Goal: Task Accomplishment & Management: Use online tool/utility

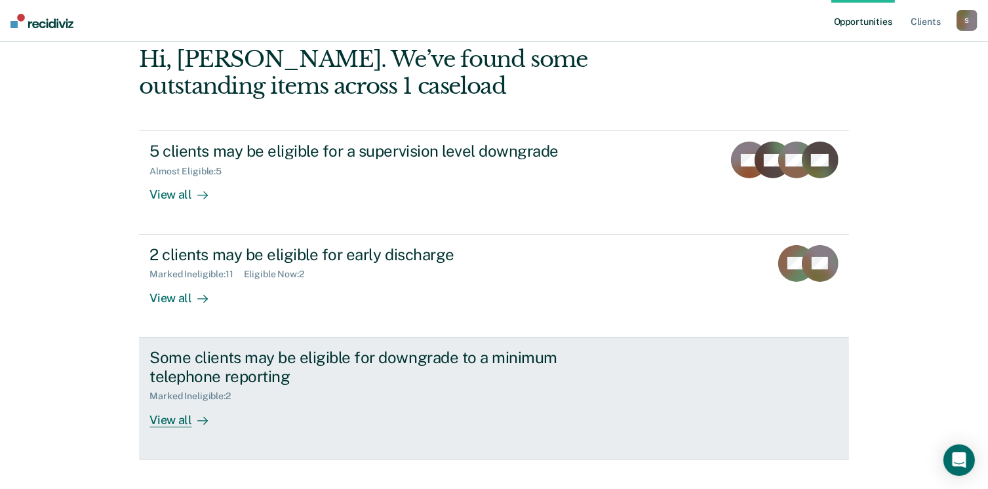
scroll to position [178, 0]
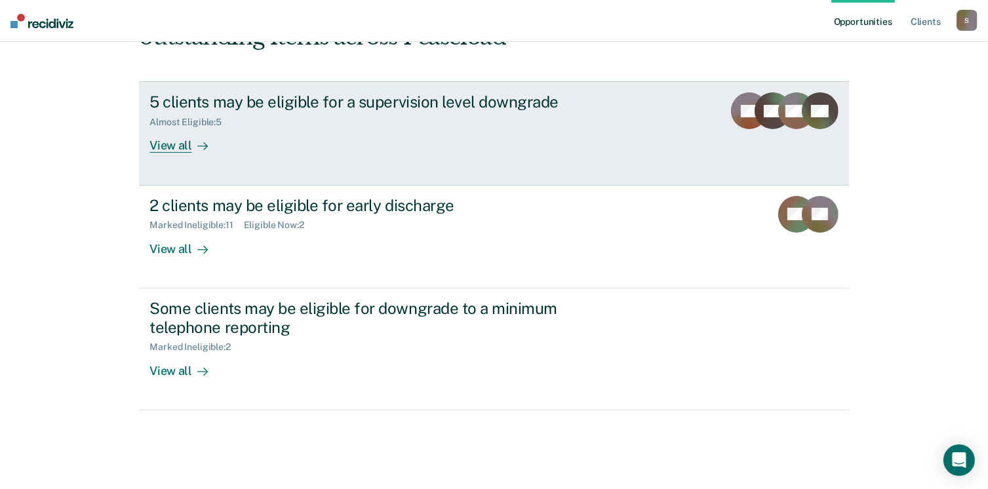
click at [168, 145] on div "View all" at bounding box center [186, 141] width 73 height 26
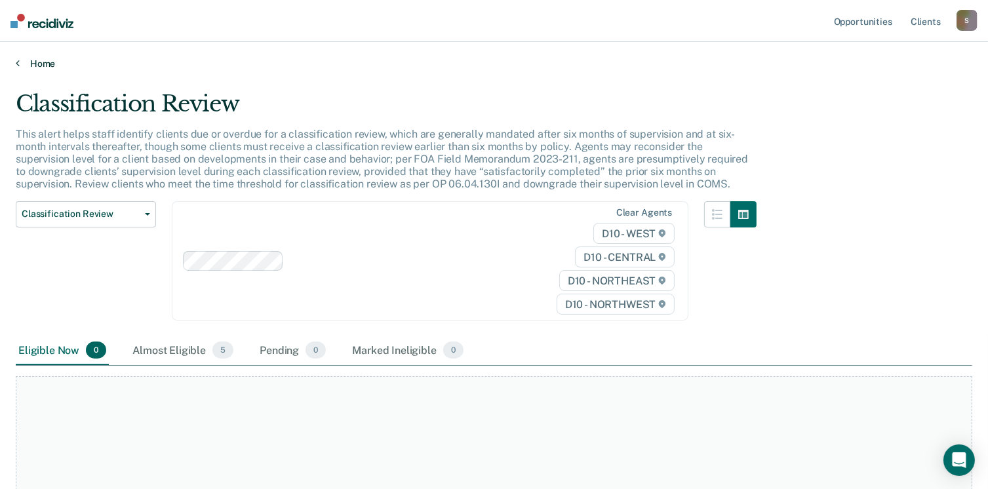
click at [16, 60] on icon at bounding box center [18, 63] width 4 height 10
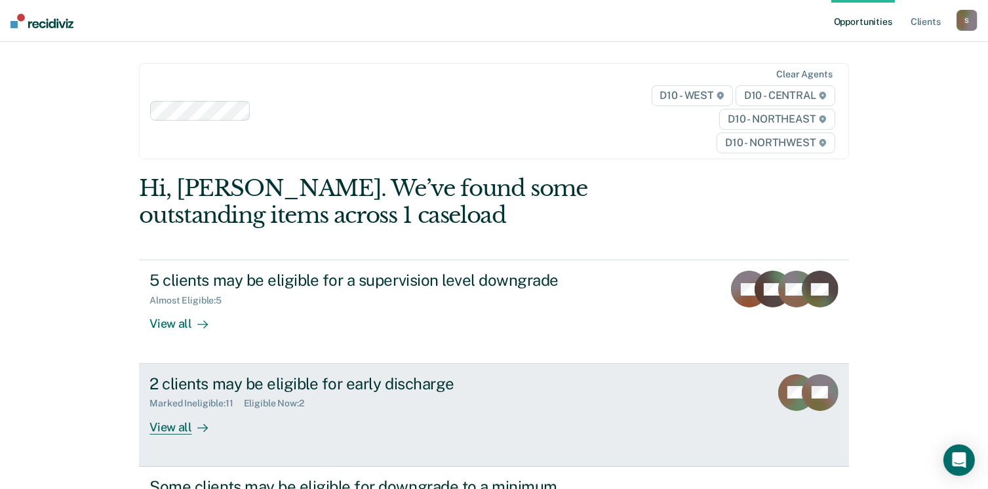
click at [165, 427] on div "View all" at bounding box center [186, 422] width 73 height 26
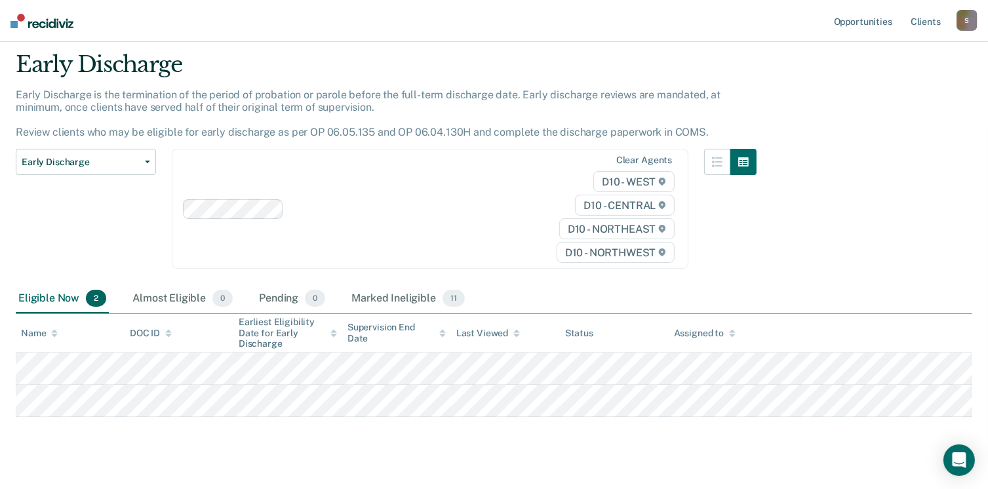
scroll to position [60, 0]
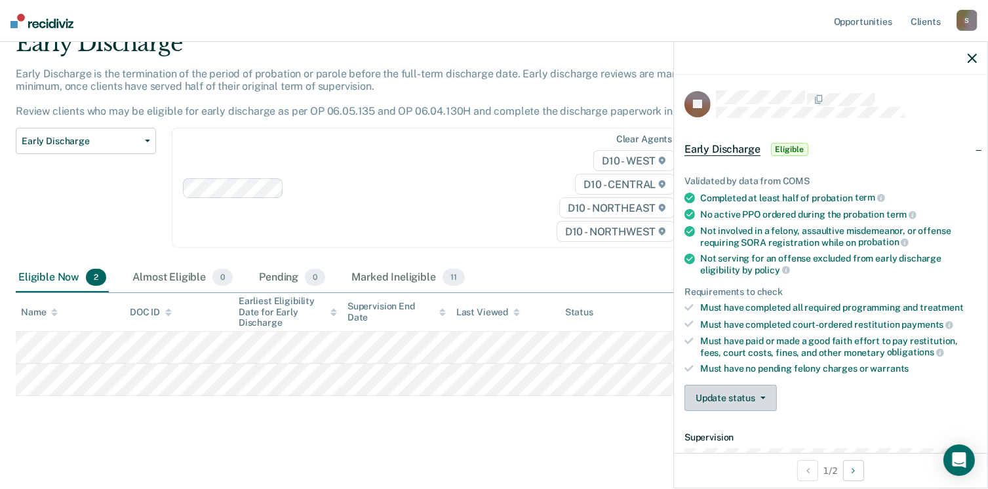
click at [761, 397] on icon "button" at bounding box center [763, 398] width 5 height 3
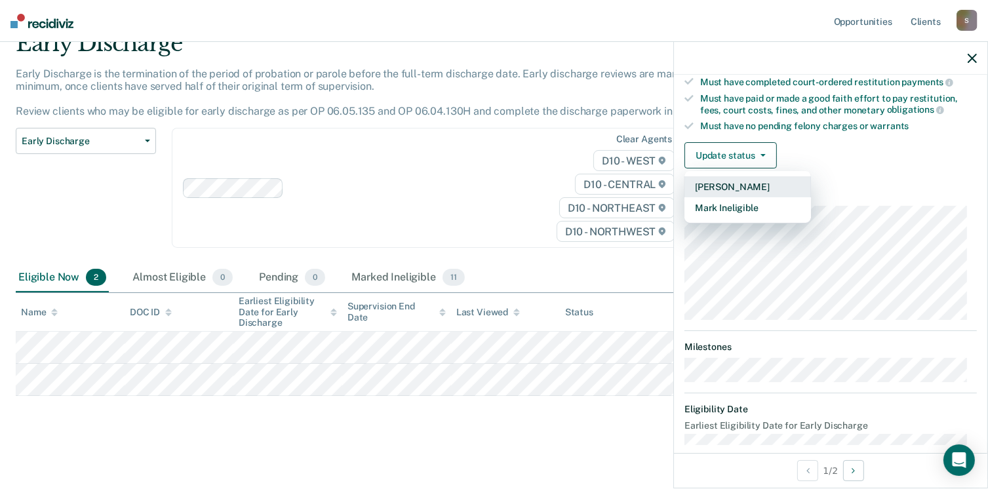
scroll to position [256, 0]
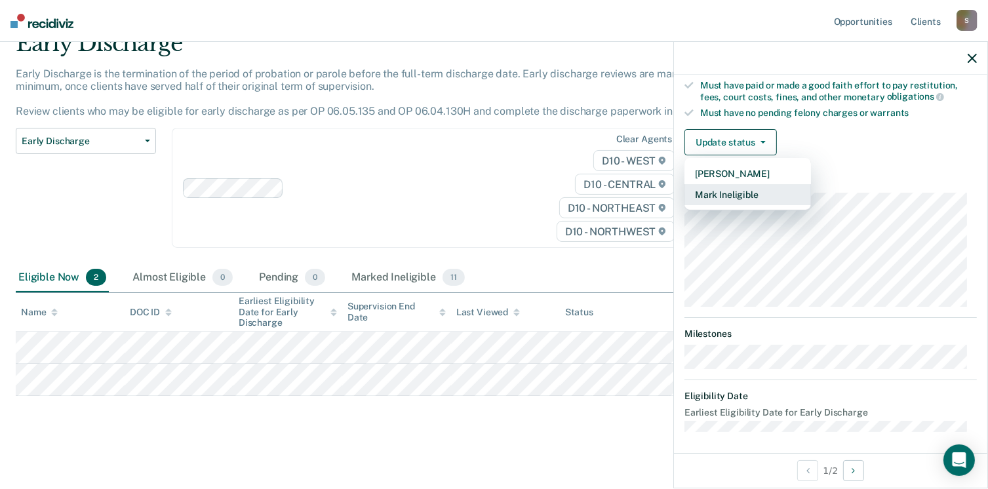
click at [771, 193] on button "Mark Ineligible" at bounding box center [748, 194] width 127 height 21
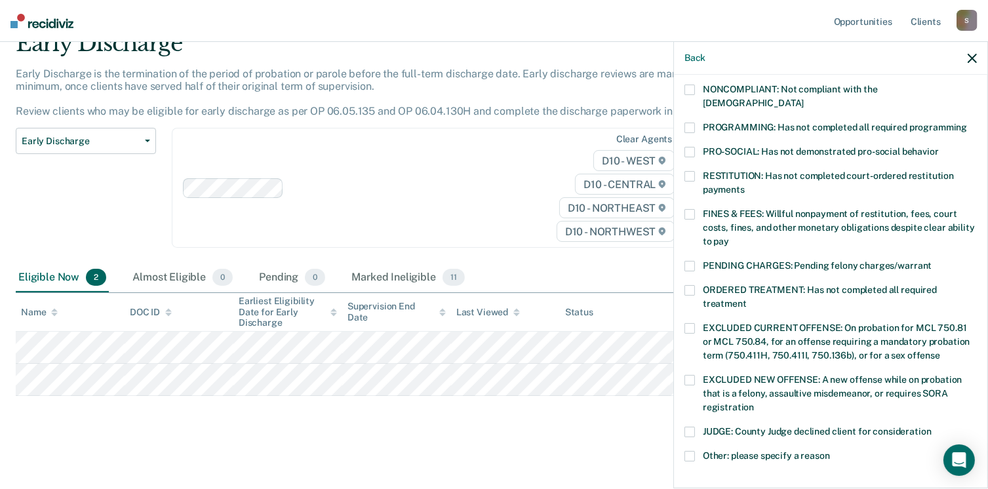
click at [689, 427] on span at bounding box center [690, 432] width 10 height 10
click at [932, 427] on input "JUDGE: County Judge declined client for consideration" at bounding box center [932, 427] width 0 height 0
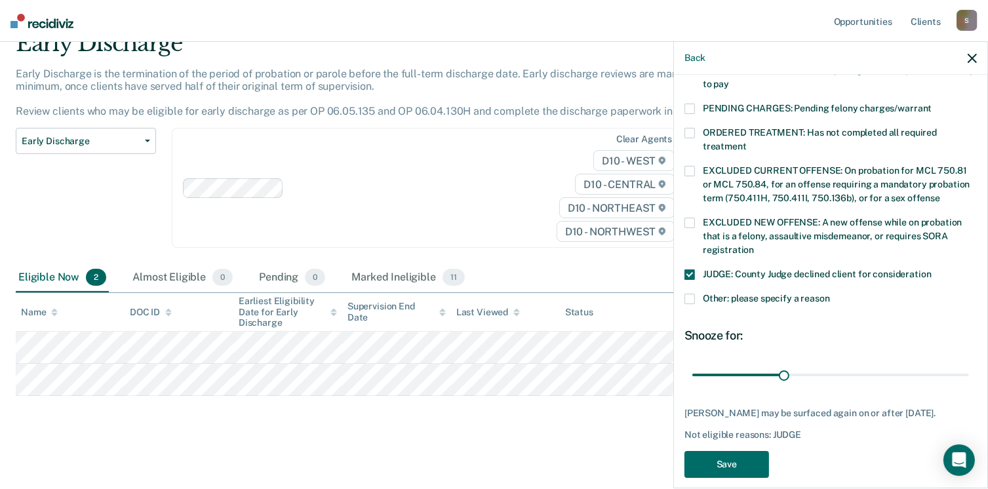
scroll to position [424, 0]
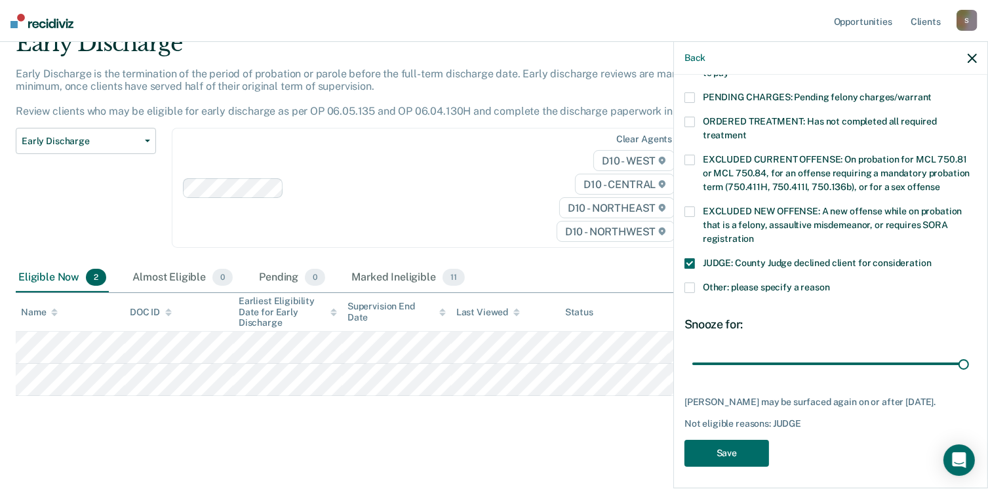
drag, startPoint x: 781, startPoint y: 350, endPoint x: 953, endPoint y: 390, distance: 176.5
type input "90"
click at [969, 353] on input "range" at bounding box center [831, 364] width 277 height 23
click at [735, 446] on button "Save" at bounding box center [727, 453] width 85 height 27
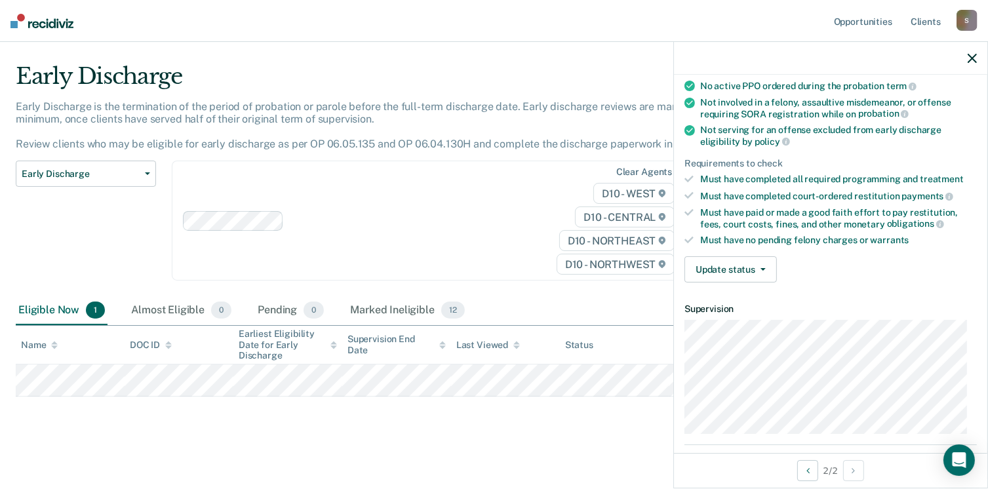
scroll to position [0, 0]
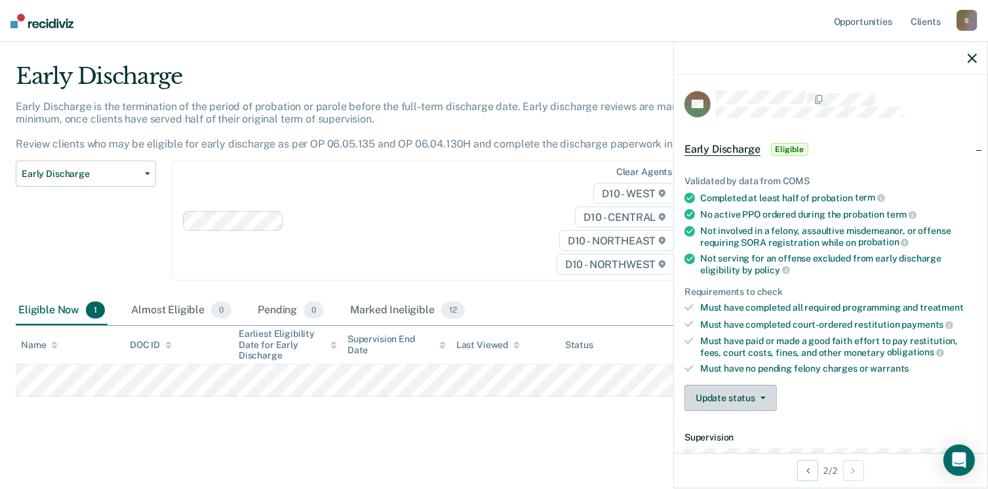
click at [748, 396] on button "Update status" at bounding box center [731, 398] width 92 height 26
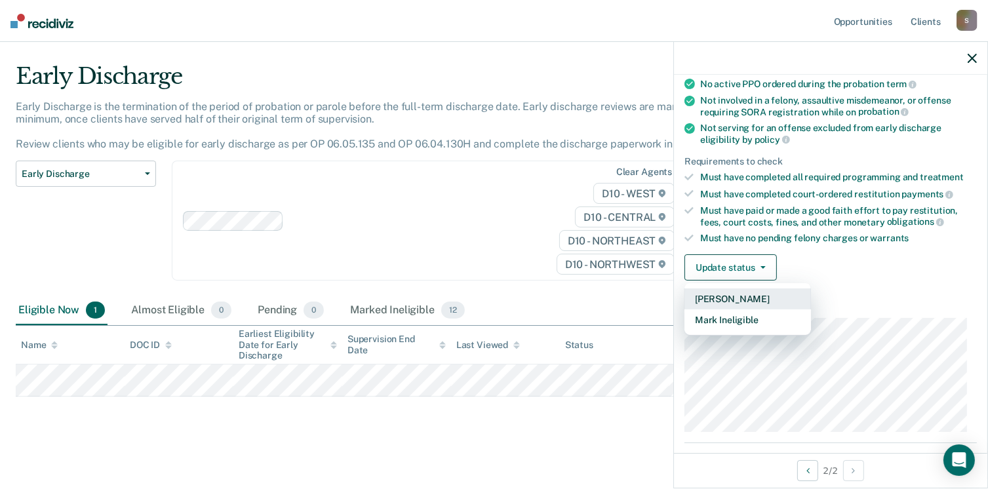
scroll to position [131, 0]
click at [745, 313] on button "Mark Ineligible" at bounding box center [748, 319] width 127 height 21
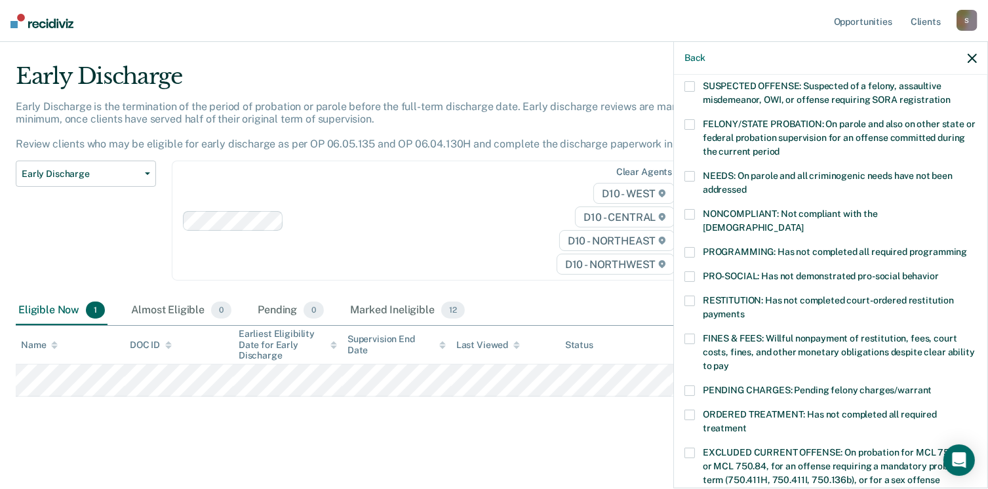
click at [691, 247] on span at bounding box center [690, 252] width 10 height 10
click at [968, 247] on input "PROGRAMMING: Has not completed all required programming" at bounding box center [968, 247] width 0 height 0
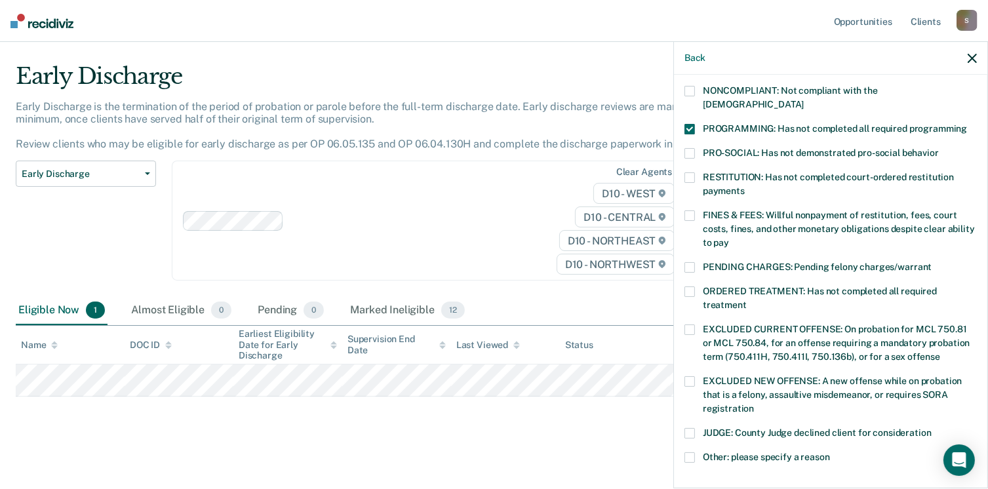
scroll to position [262, 0]
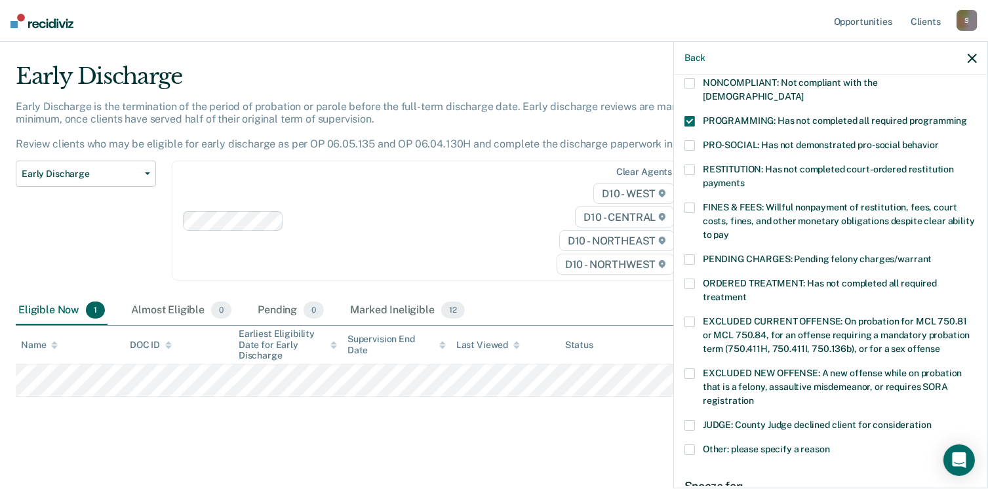
click at [690, 279] on span at bounding box center [690, 284] width 10 height 10
click at [747, 293] on input "ORDERED TREATMENT: Has not completed all required treatment" at bounding box center [747, 293] width 0 height 0
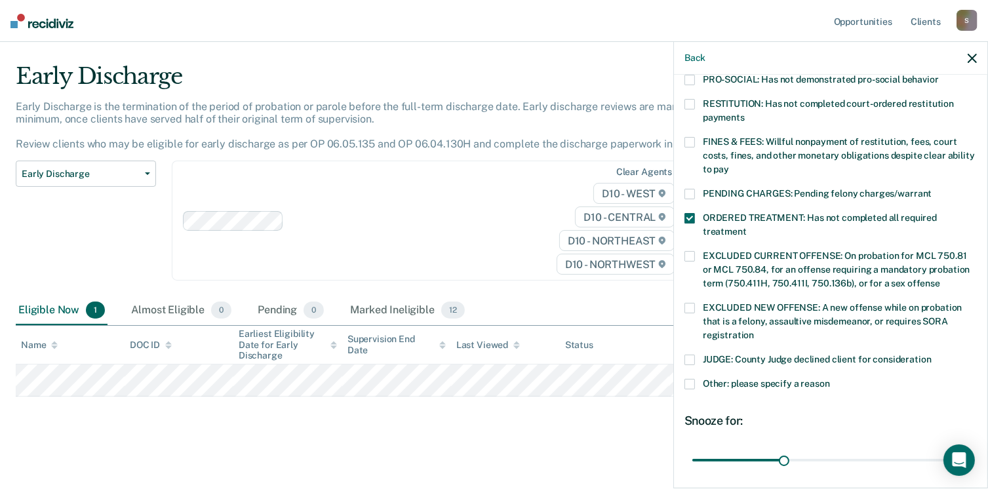
scroll to position [413, 0]
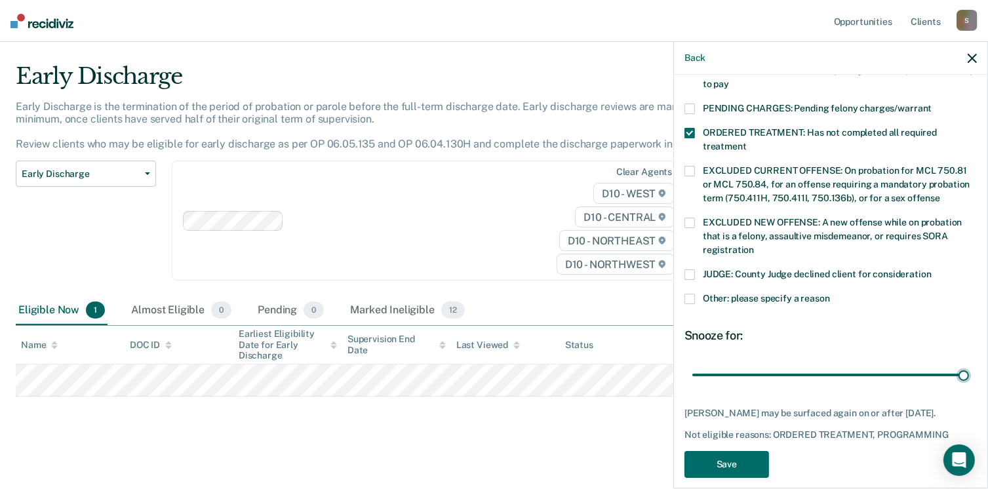
drag, startPoint x: 781, startPoint y: 359, endPoint x: 876, endPoint y: 408, distance: 107.7
type input "90"
click at [964, 364] on input "range" at bounding box center [831, 375] width 277 height 23
click at [741, 458] on button "Save" at bounding box center [727, 464] width 85 height 27
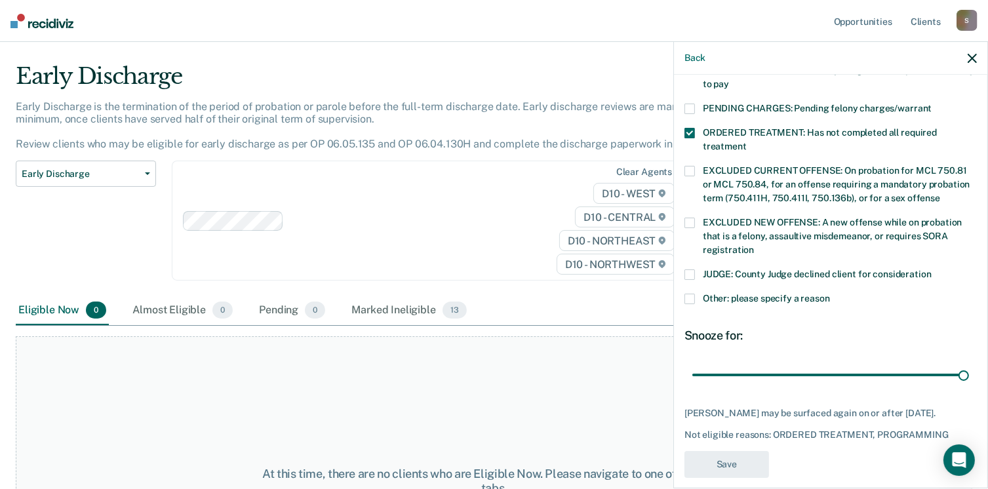
scroll to position [339, 0]
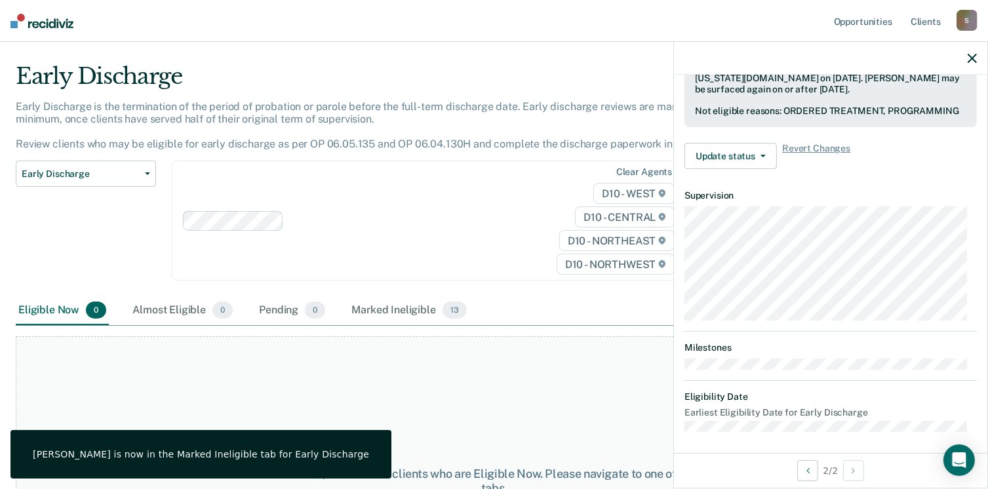
click at [973, 56] on icon "button" at bounding box center [972, 58] width 9 height 9
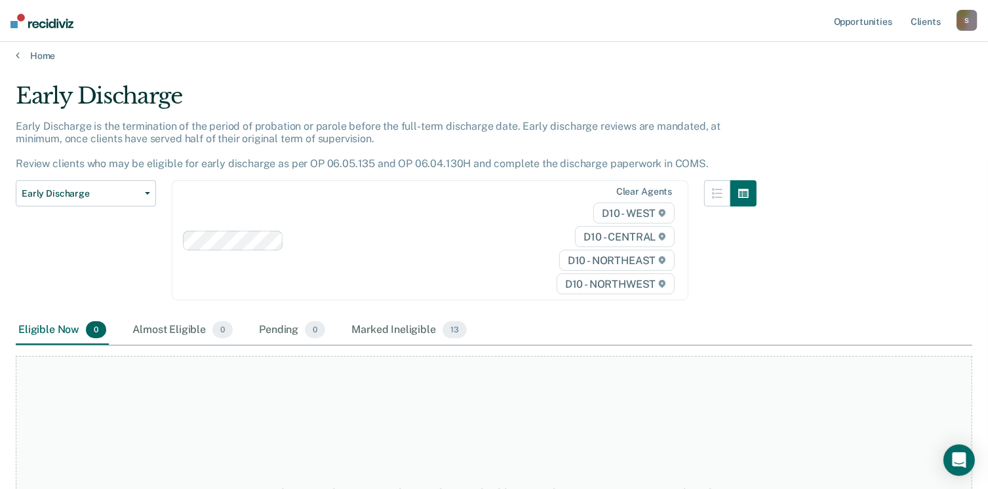
scroll to position [0, 0]
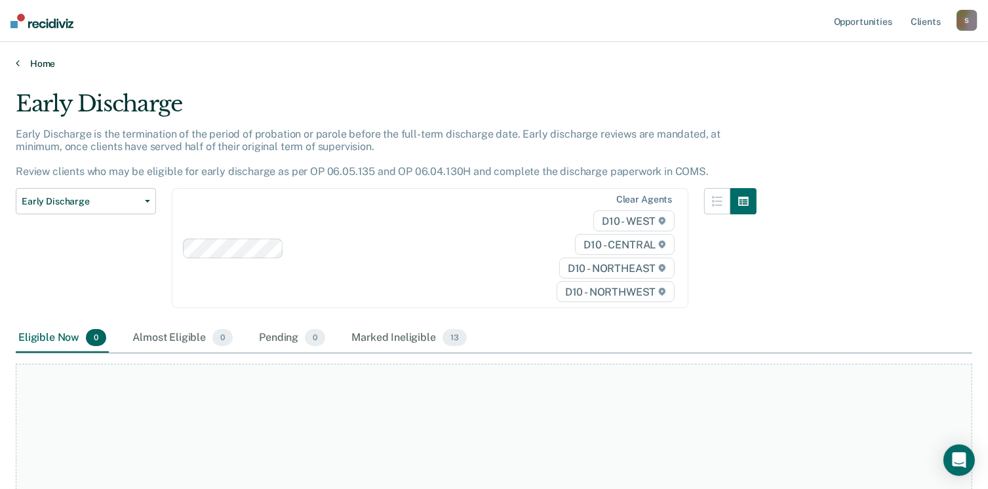
click at [17, 62] on icon at bounding box center [18, 63] width 4 height 10
